Goal: Entertainment & Leisure: Consume media (video, audio)

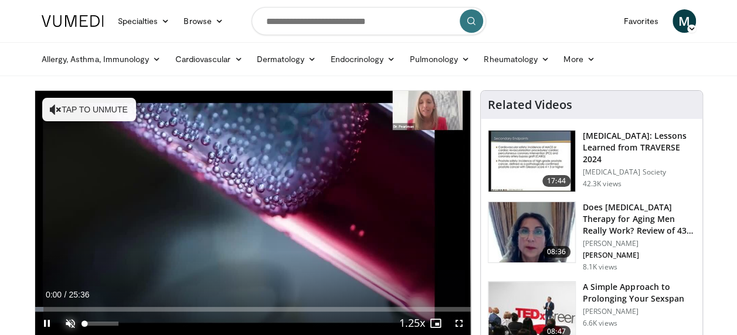
click at [69, 320] on span "Video Player" at bounding box center [70, 323] width 23 height 23
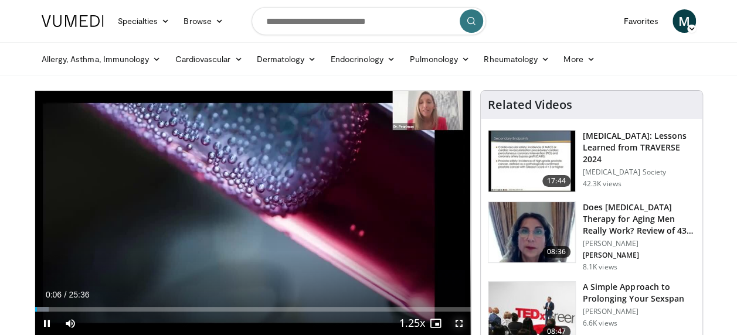
click at [459, 320] on span "Video Player" at bounding box center [458, 323] width 23 height 23
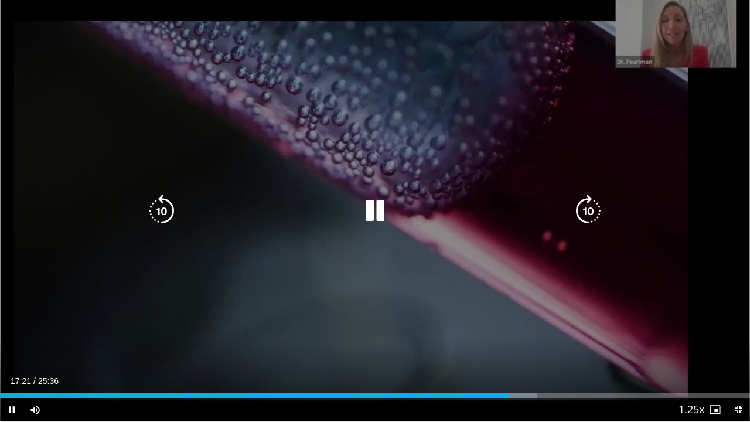
drag, startPoint x: 459, startPoint y: 320, endPoint x: 462, endPoint y: 381, distance: 61.0
click at [462, 335] on div "10 seconds Tap to unmute" at bounding box center [375, 210] width 750 height 421
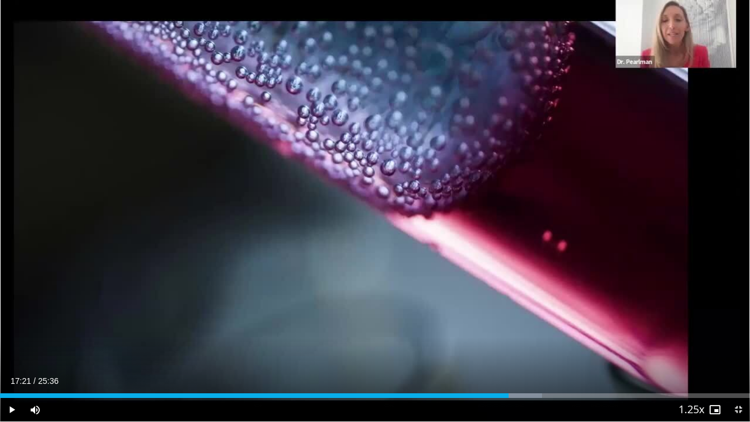
click at [462, 335] on div "Current Time 17:21 / Duration 25:36" at bounding box center [375, 381] width 750 height 11
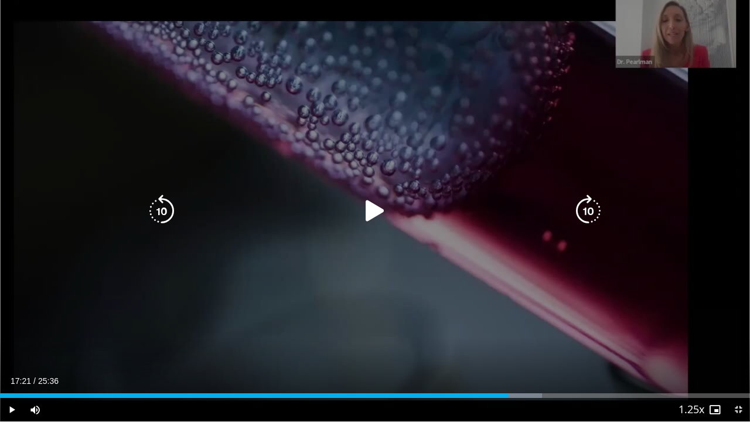
click at [376, 210] on icon "Video Player" at bounding box center [375, 211] width 33 height 33
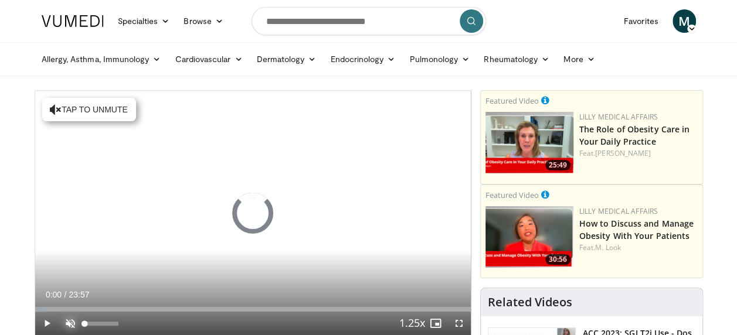
click at [69, 320] on span "Video Player" at bounding box center [70, 323] width 23 height 23
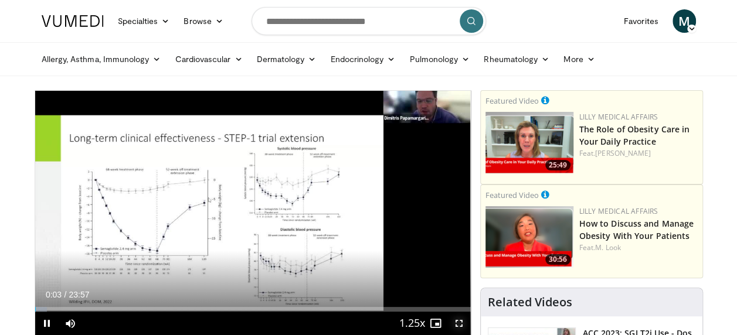
click at [458, 320] on span "Video Player" at bounding box center [458, 323] width 23 height 23
